Goal: Task Accomplishment & Management: Use online tool/utility

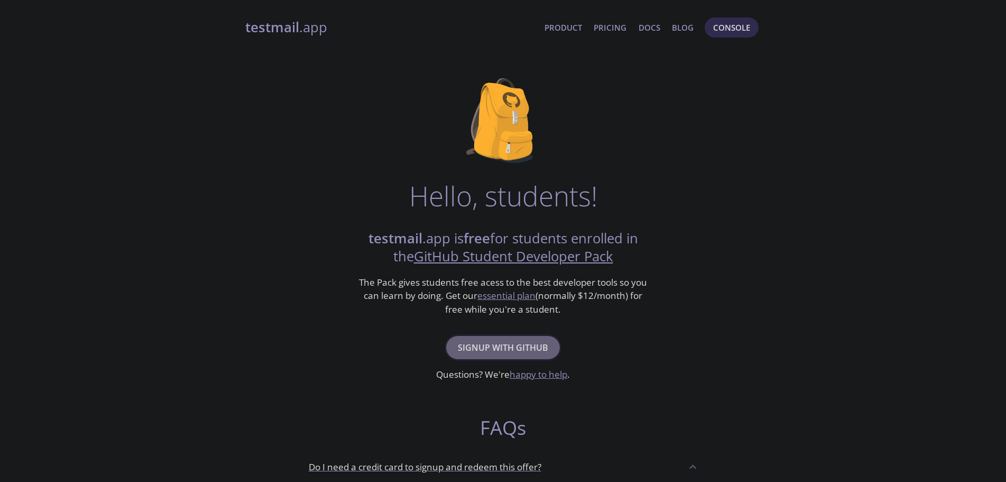
click at [533, 348] on span "Signup with GitHub" at bounding box center [503, 347] width 90 height 15
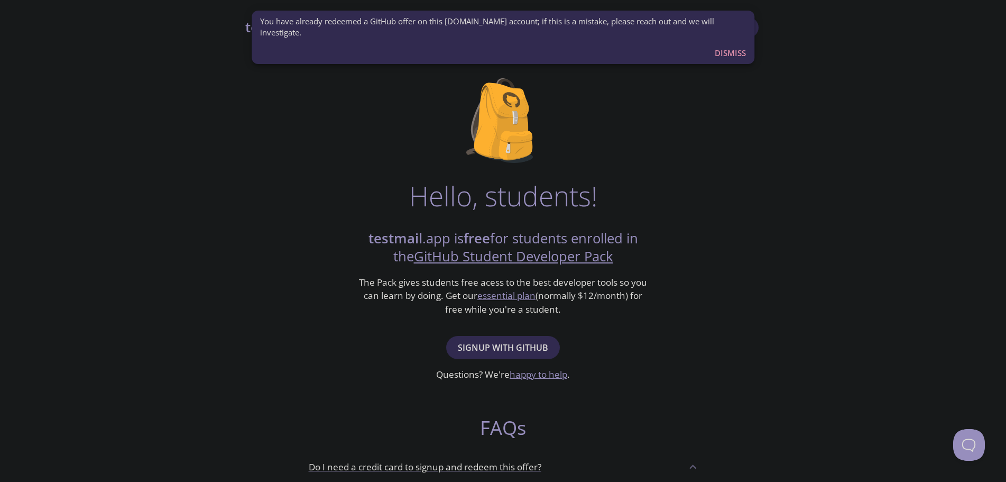
click at [739, 51] on span "Dismiss" at bounding box center [730, 53] width 31 height 14
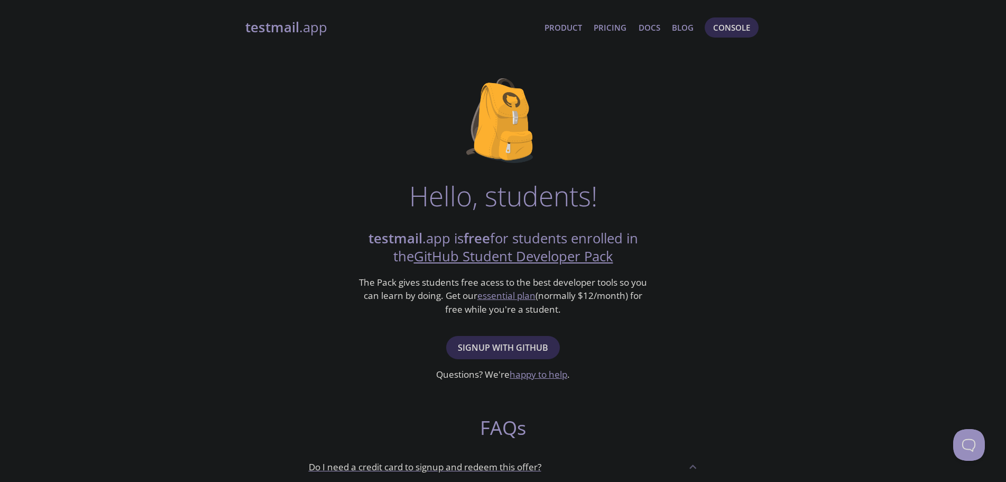
click at [715, 192] on div "Hello, students! testmail .app is free for students enrolled in the GitHub Stud…" at bounding box center [503, 383] width 516 height 645
click at [270, 22] on strong "testmail" at bounding box center [272, 27] width 54 height 19
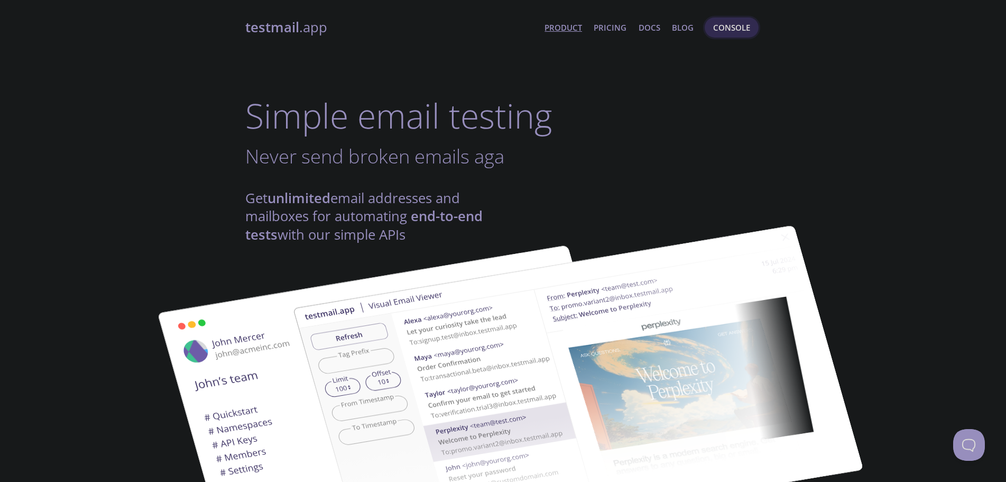
click at [728, 30] on span "Console" at bounding box center [731, 28] width 37 height 14
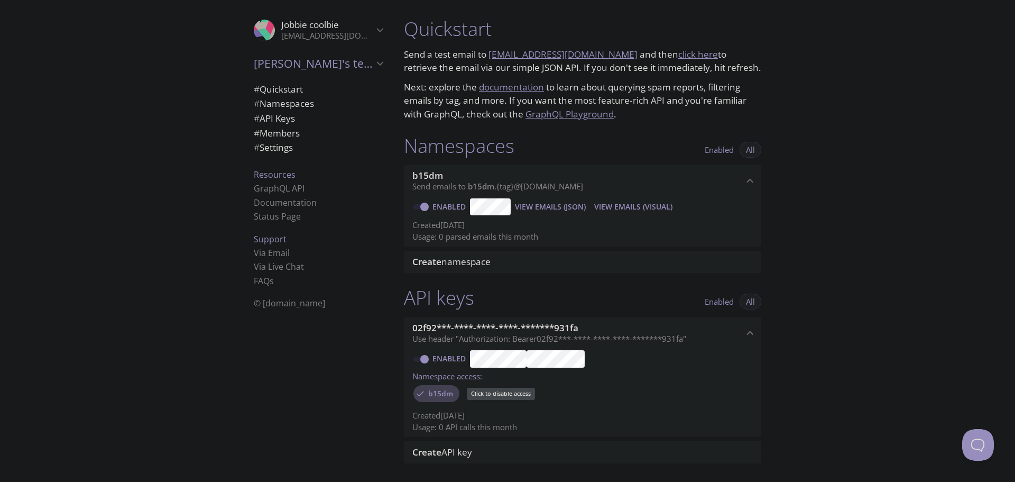
drag, startPoint x: 447, startPoint y: 391, endPoint x: 433, endPoint y: 396, distance: 14.7
click at [433, 396] on span "b15dm" at bounding box center [441, 394] width 38 height 10
click at [433, 393] on span "b15dm" at bounding box center [441, 394] width 38 height 10
click at [608, 205] on span "View Emails (Visual)" at bounding box center [633, 206] width 78 height 13
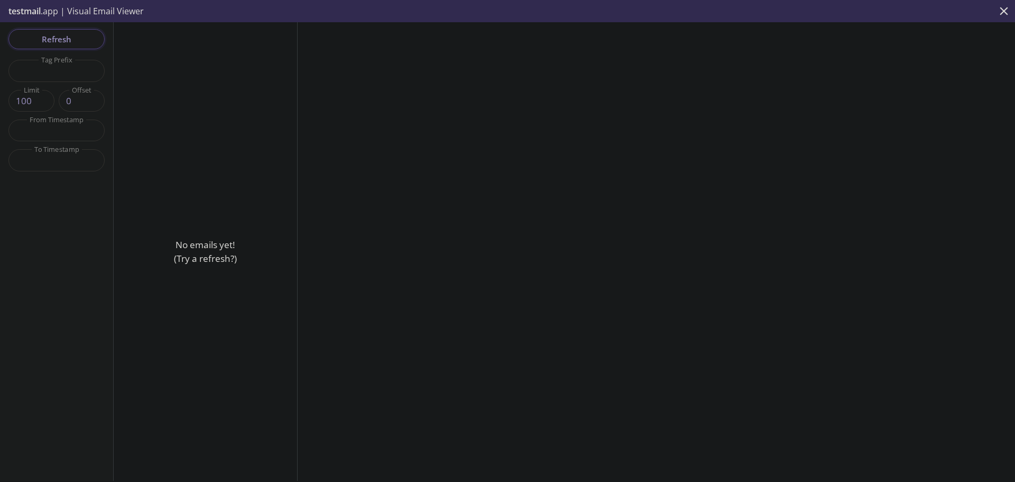
click at [60, 42] on span "Refresh" at bounding box center [56, 39] width 79 height 14
click at [1006, 12] on icon "close" at bounding box center [1004, 11] width 14 height 14
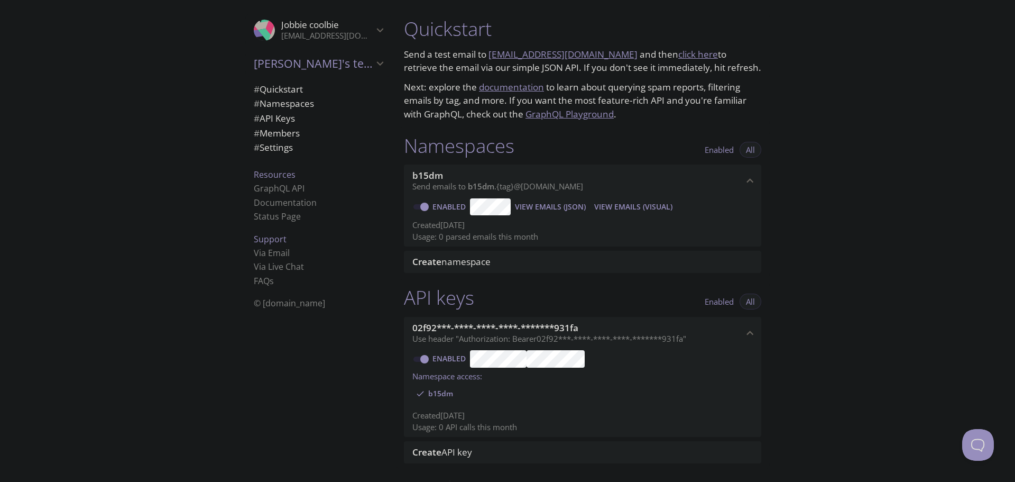
click at [484, 189] on span "b15dm" at bounding box center [481, 186] width 26 height 11
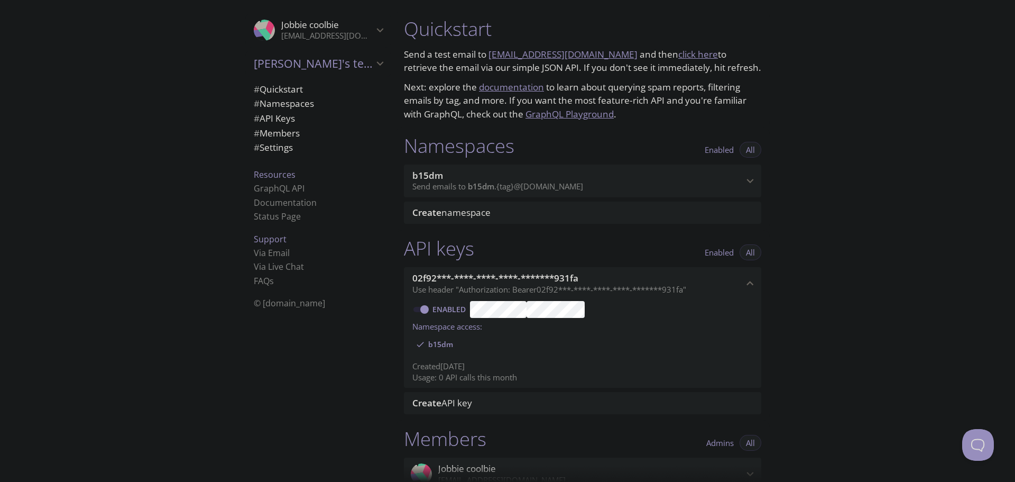
click at [488, 186] on span "b15dm" at bounding box center [481, 186] width 26 height 11
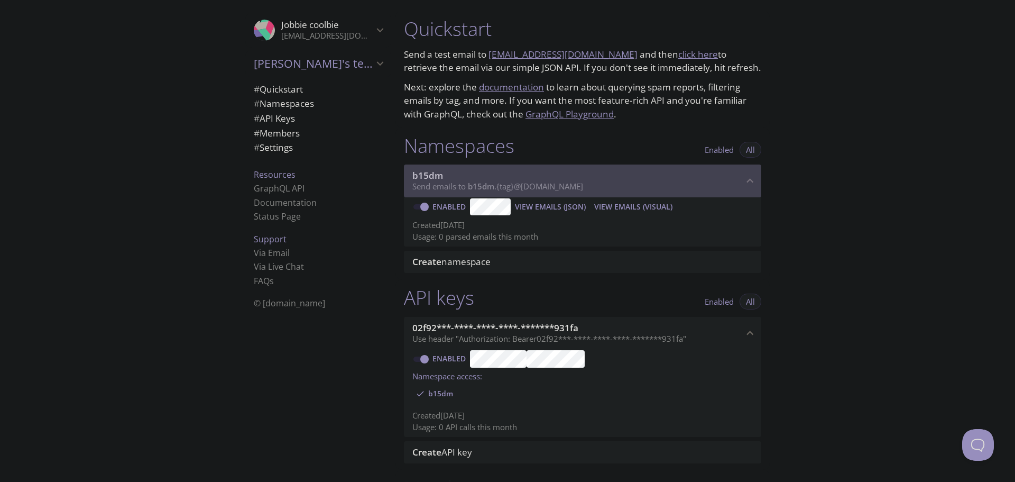
drag, startPoint x: 600, startPoint y: 190, endPoint x: 475, endPoint y: 190, distance: 124.7
click at [475, 190] on p "Send emails to b15dm . {tag} @inbox.testmail.app" at bounding box center [577, 186] width 331 height 11
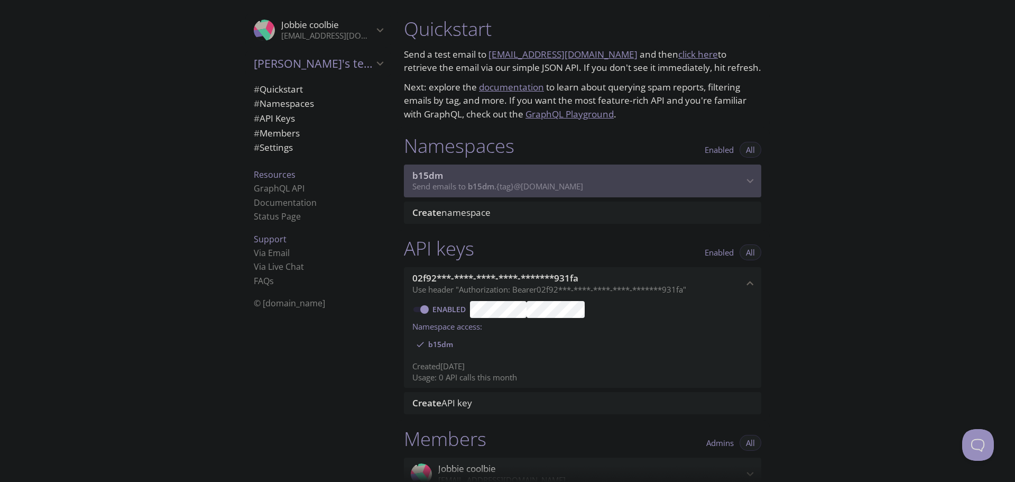
click at [541, 177] on span "b15dm" at bounding box center [577, 176] width 331 height 12
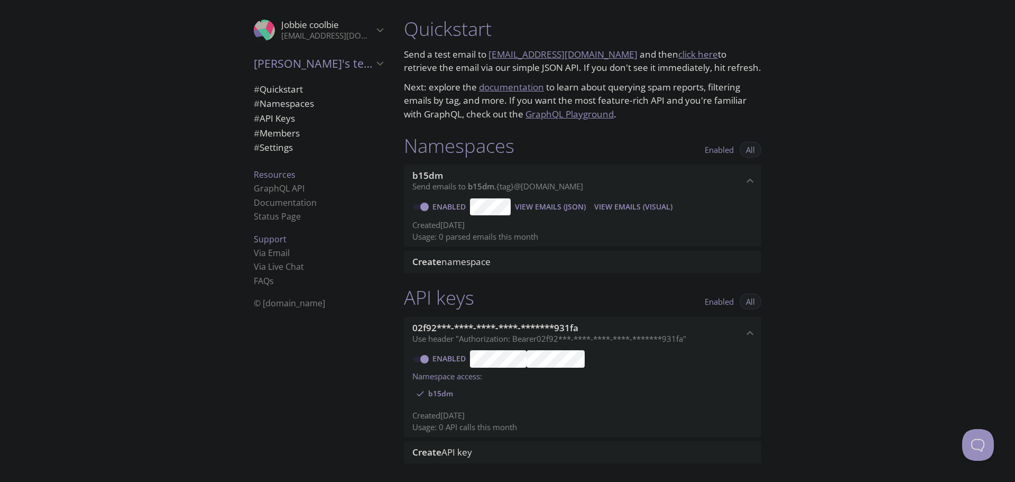
click at [685, 53] on link "click here" at bounding box center [698, 54] width 40 height 12
click at [545, 208] on span "View Emails (JSON)" at bounding box center [550, 206] width 71 height 13
click at [671, 206] on span "View Emails (Visual)" at bounding box center [633, 206] width 78 height 13
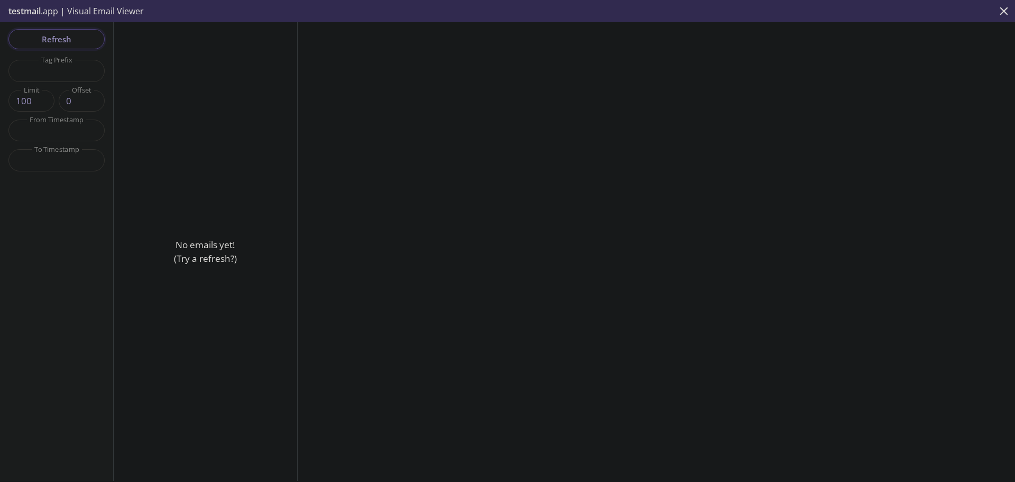
click at [69, 39] on span "Refresh" at bounding box center [56, 39] width 79 height 14
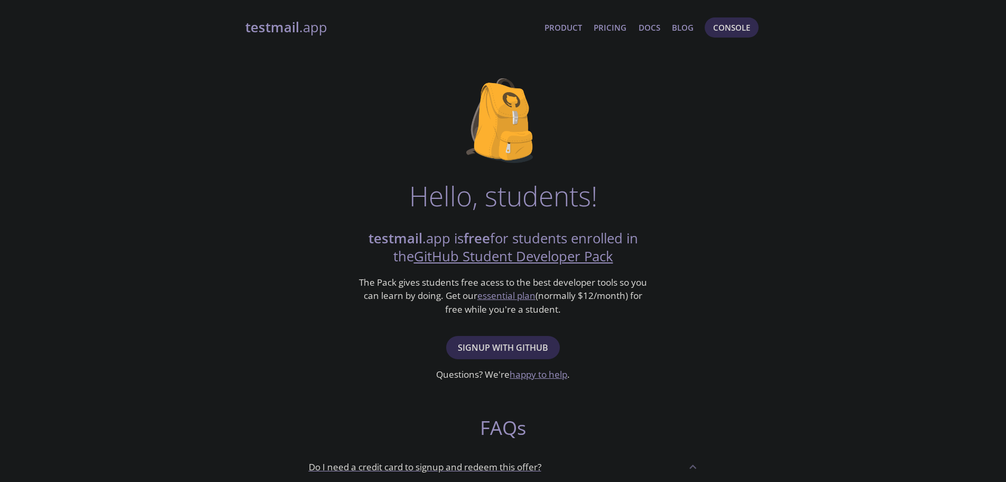
click at [742, 24] on span "Console" at bounding box center [731, 28] width 37 height 14
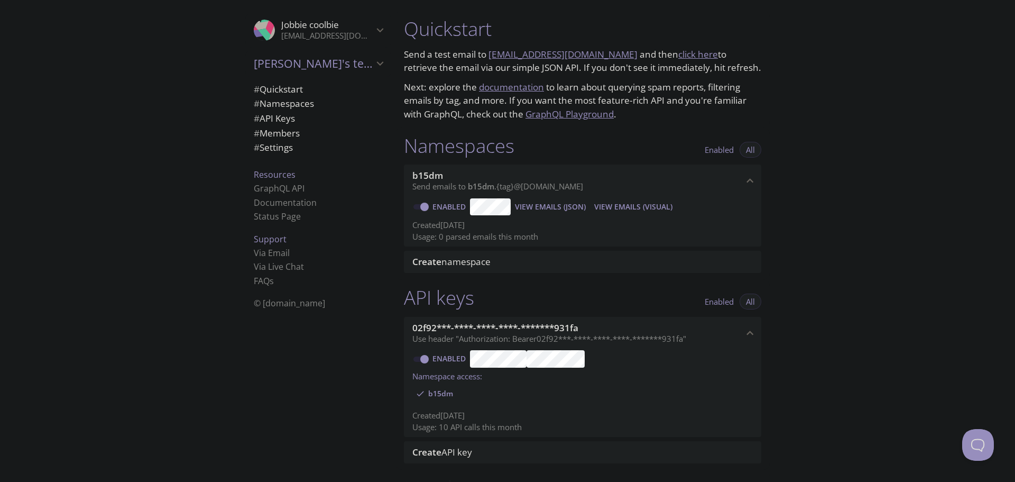
click at [651, 207] on span "View Emails (Visual)" at bounding box center [633, 206] width 78 height 13
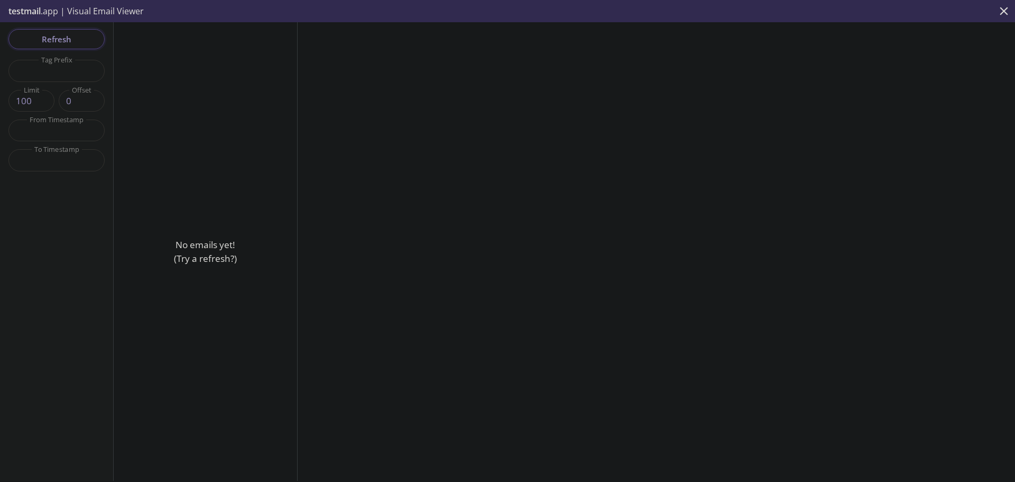
click at [71, 46] on span "Refresh" at bounding box center [56, 39] width 79 height 14
click at [71, 40] on div "Refresh Filters Tag Prefix Tag Prefix Limit 100 Limit Offset 0 Offset From Time…" at bounding box center [57, 251] width 114 height 458
click at [62, 77] on input "text" at bounding box center [56, 71] width 96 height 22
type input "test"
click at [89, 234] on div "Refresh Filters Tag Prefix test Tag Prefix Limit 100 Limit Offset 0 Offset From…" at bounding box center [57, 251] width 114 height 458
